Goal: Task Accomplishment & Management: Complete application form

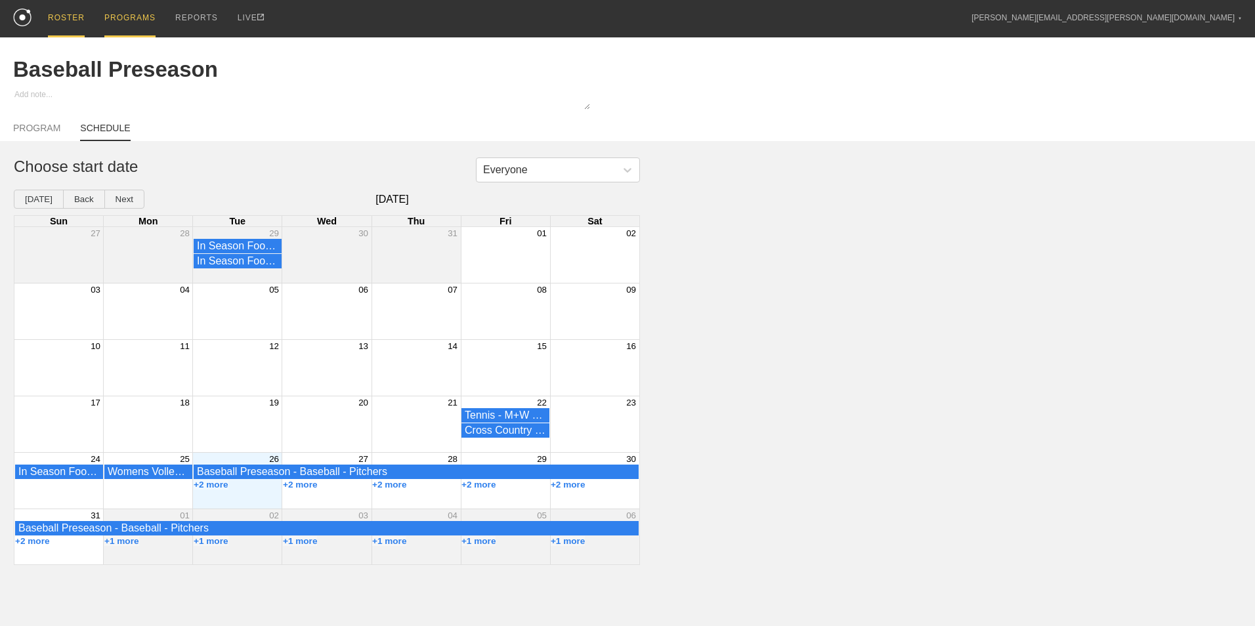
click at [67, 25] on div "ROSTER" at bounding box center [66, 18] width 37 height 37
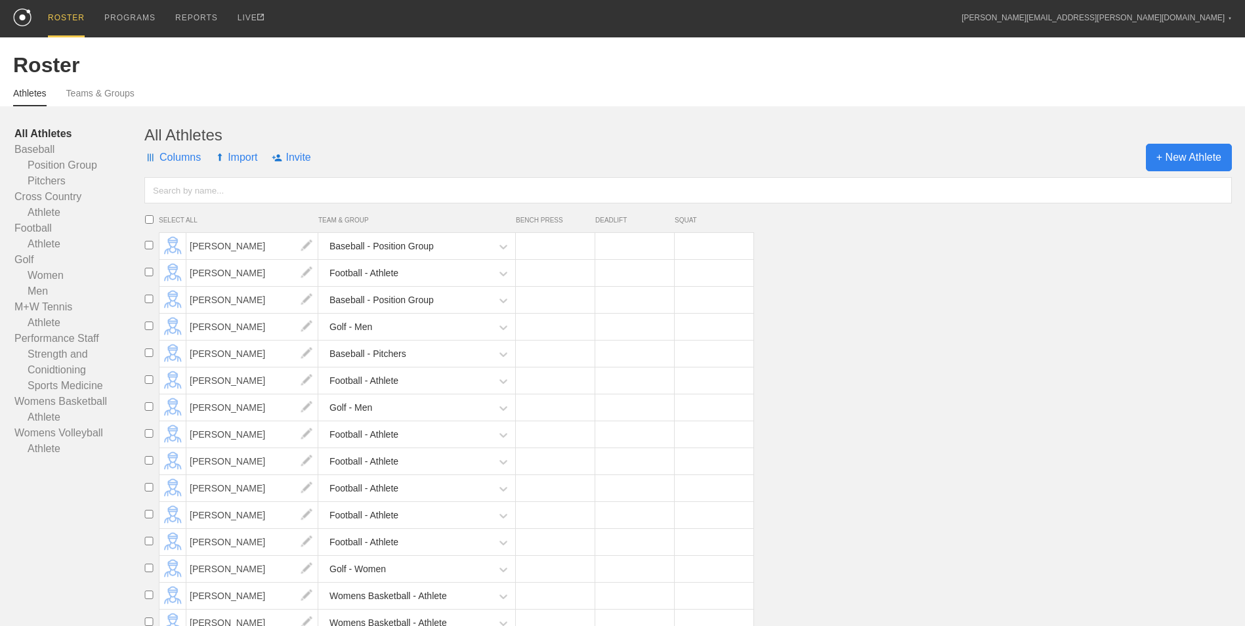
click at [1206, 152] on span "+ New Athlete" at bounding box center [1189, 158] width 86 height 28
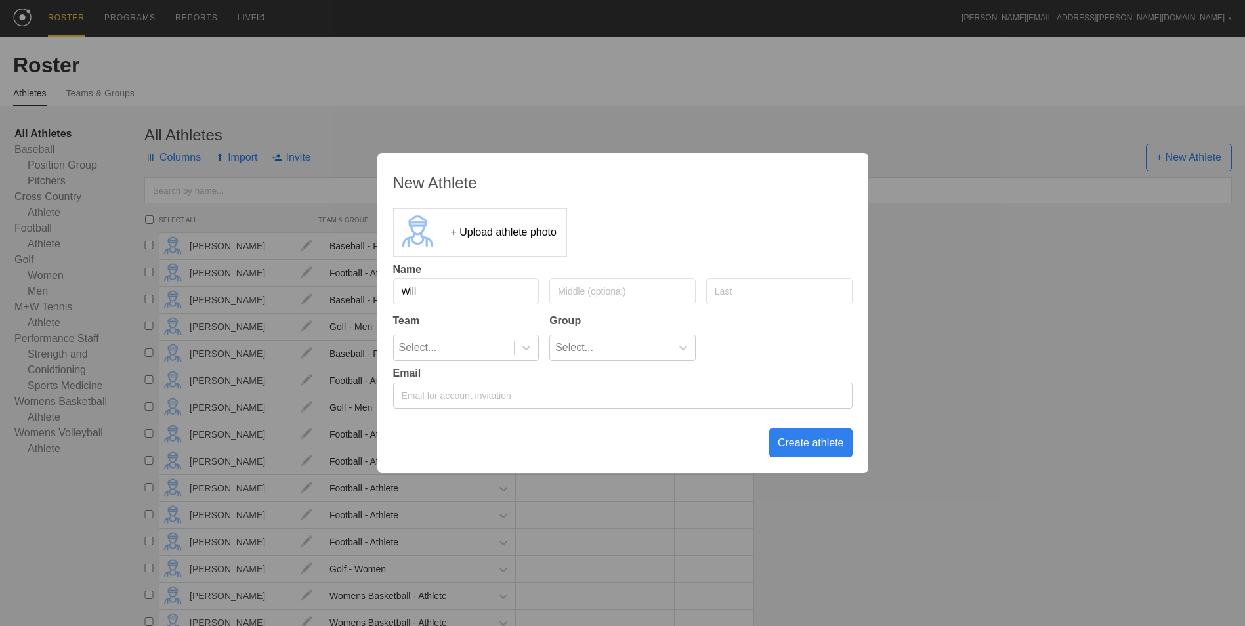
type input "Will"
type input "[PERSON_NAME]"
click at [522, 351] on icon at bounding box center [526, 347] width 13 height 13
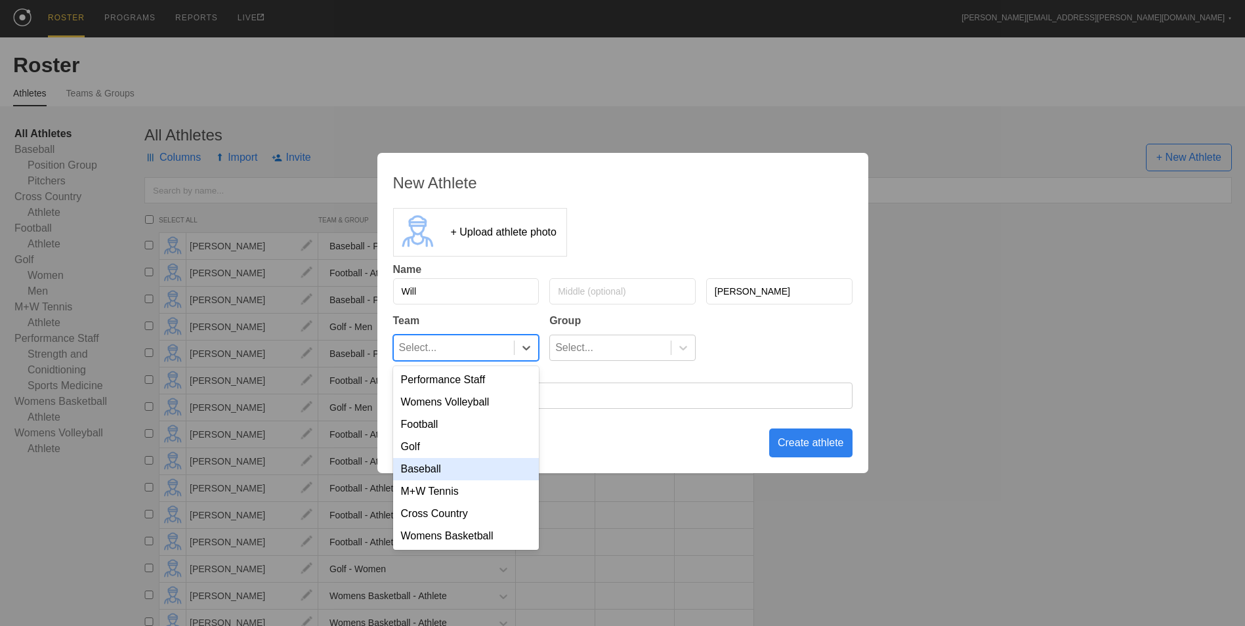
click at [448, 474] on div "Baseball" at bounding box center [466, 469] width 146 height 22
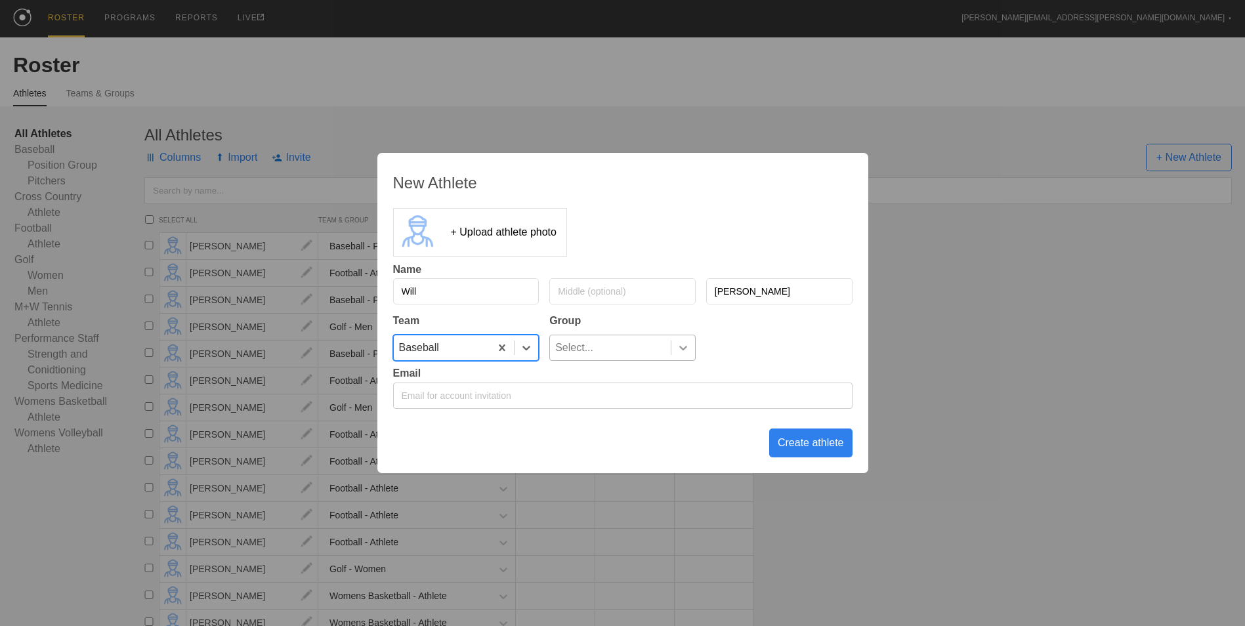
click at [684, 347] on icon at bounding box center [682, 347] width 13 height 13
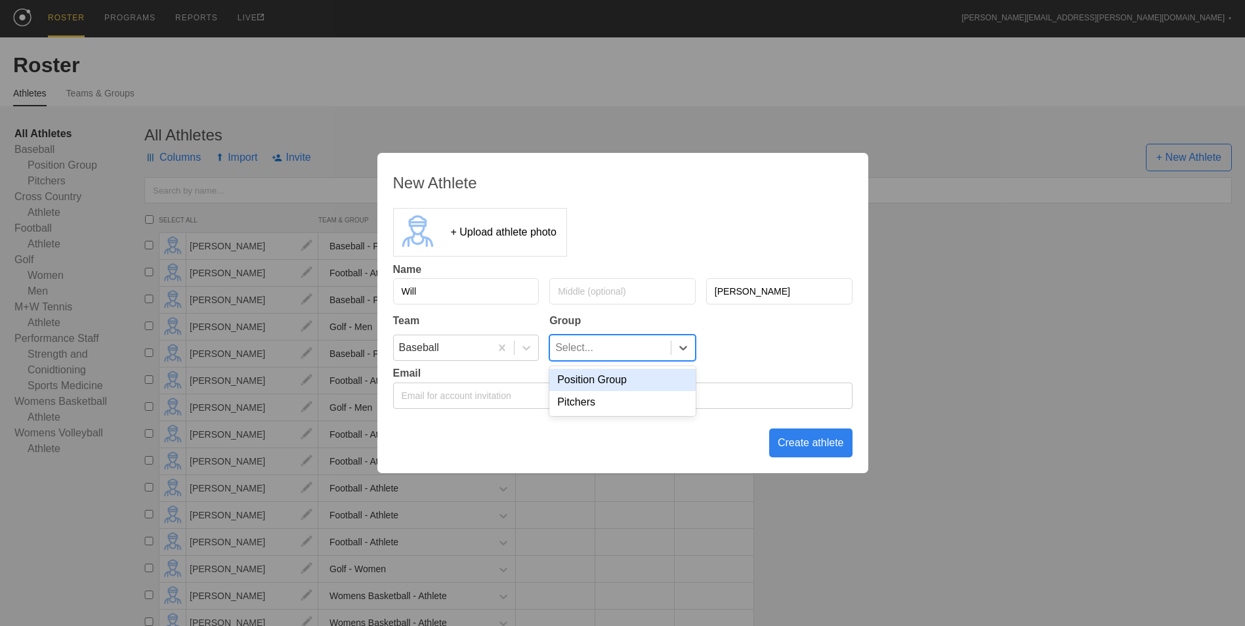
click at [631, 384] on div "Position Group" at bounding box center [622, 380] width 146 height 22
click at [804, 445] on div "Create athlete" at bounding box center [810, 442] width 83 height 29
